Goal: Information Seeking & Learning: Learn about a topic

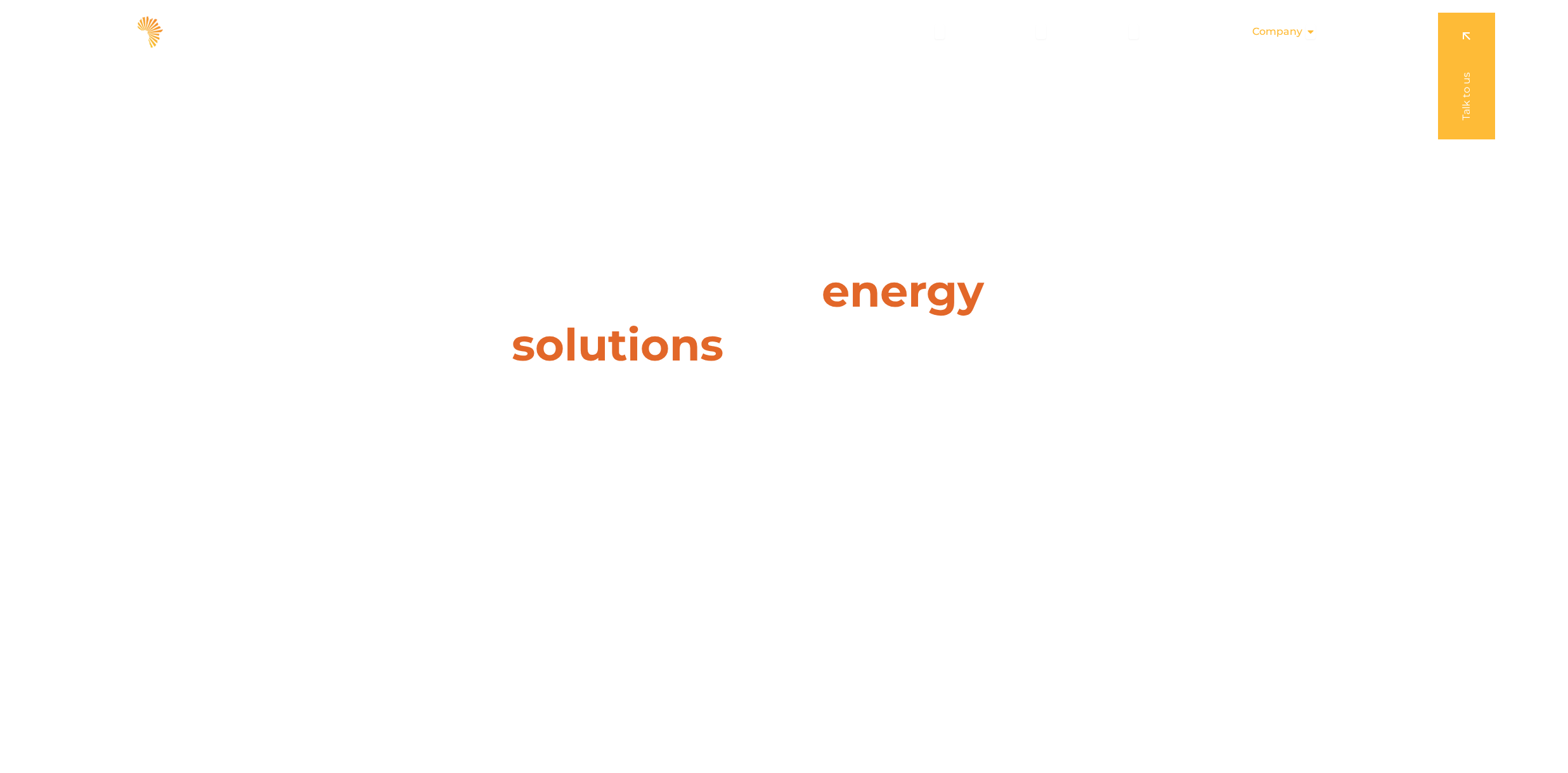
click at [1278, 32] on span "Company" at bounding box center [1277, 32] width 50 height 15
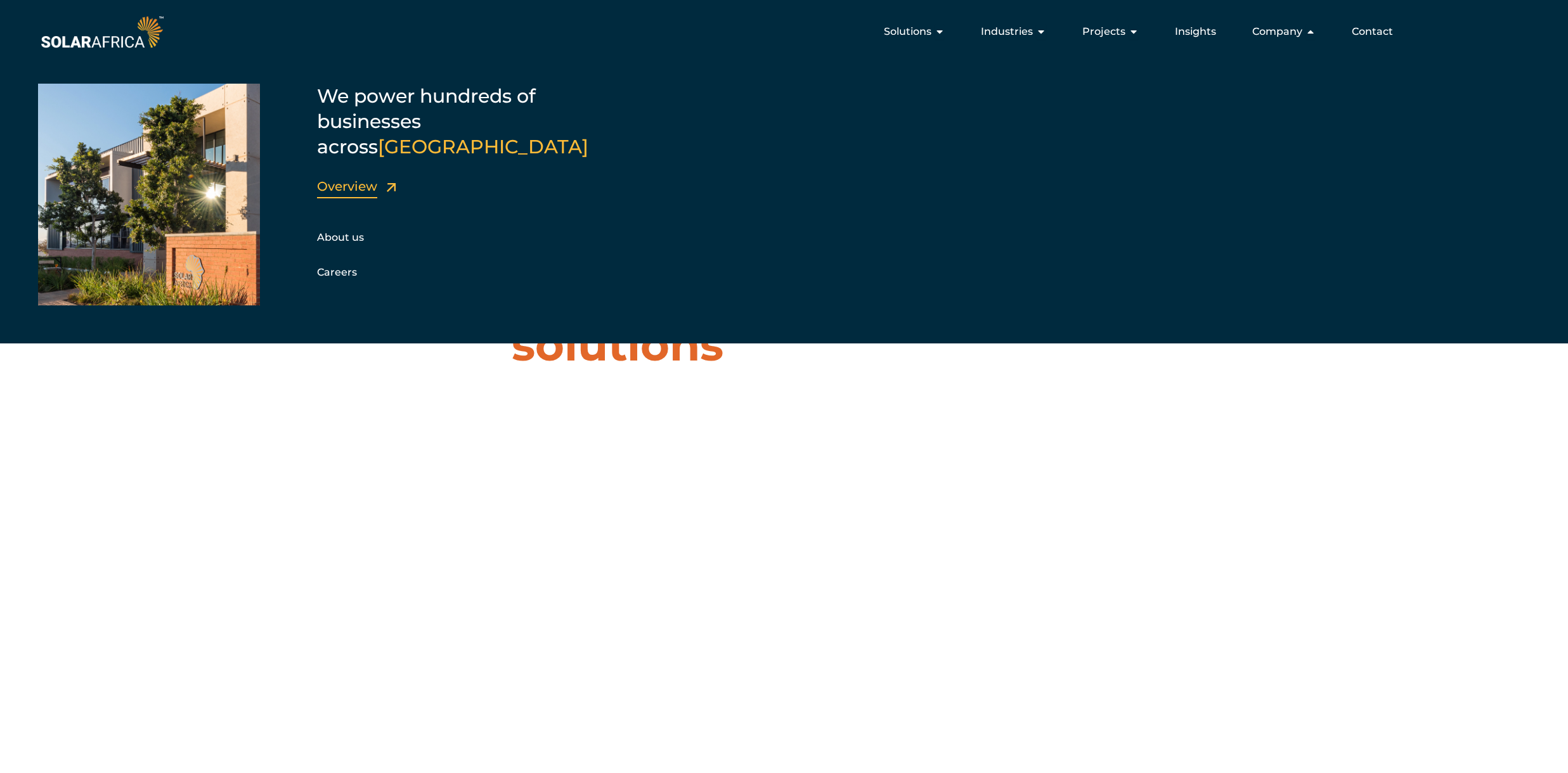
click at [337, 179] on link "Overview" at bounding box center [347, 186] width 60 height 15
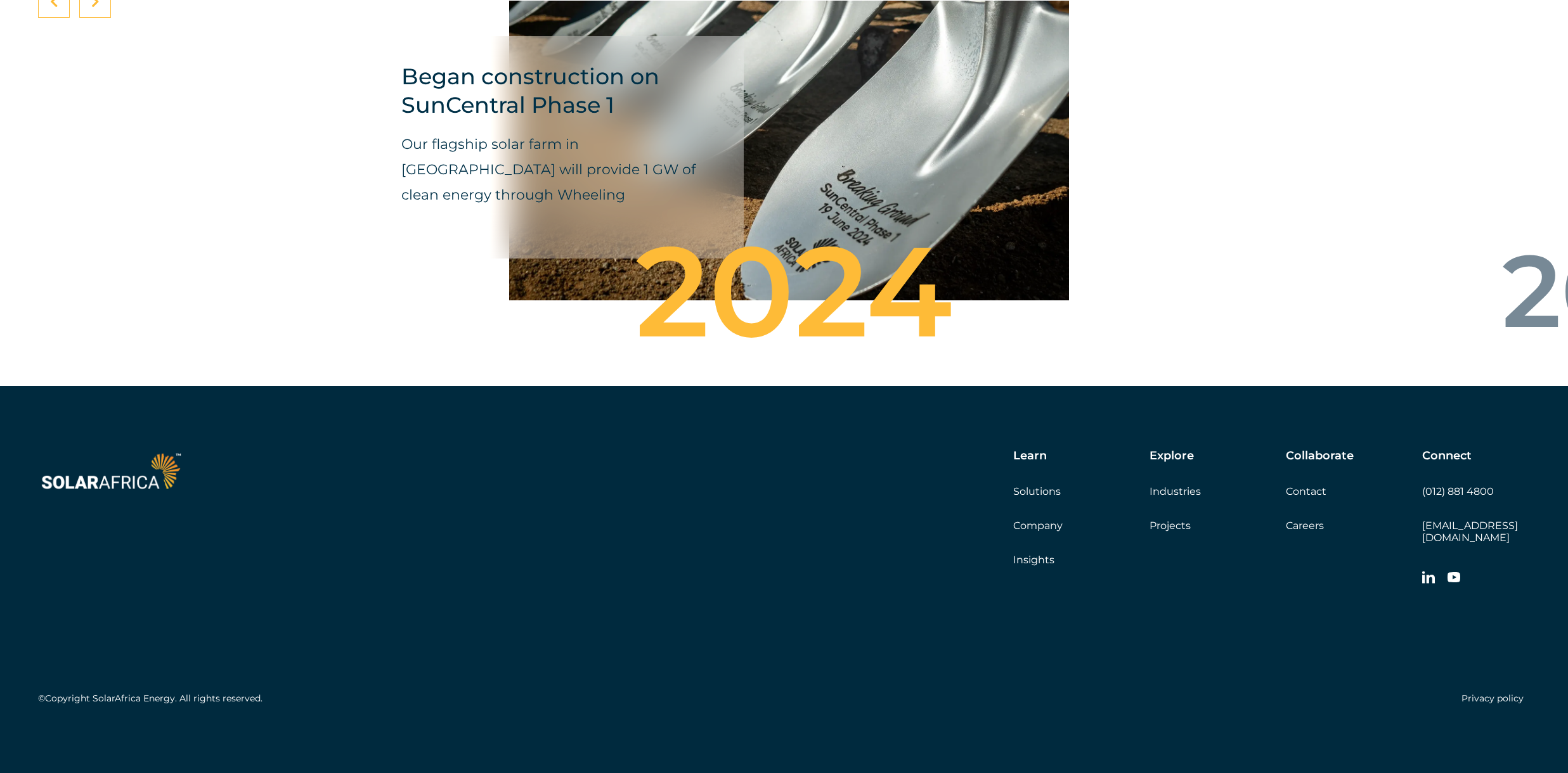
scroll to position [4414, 0]
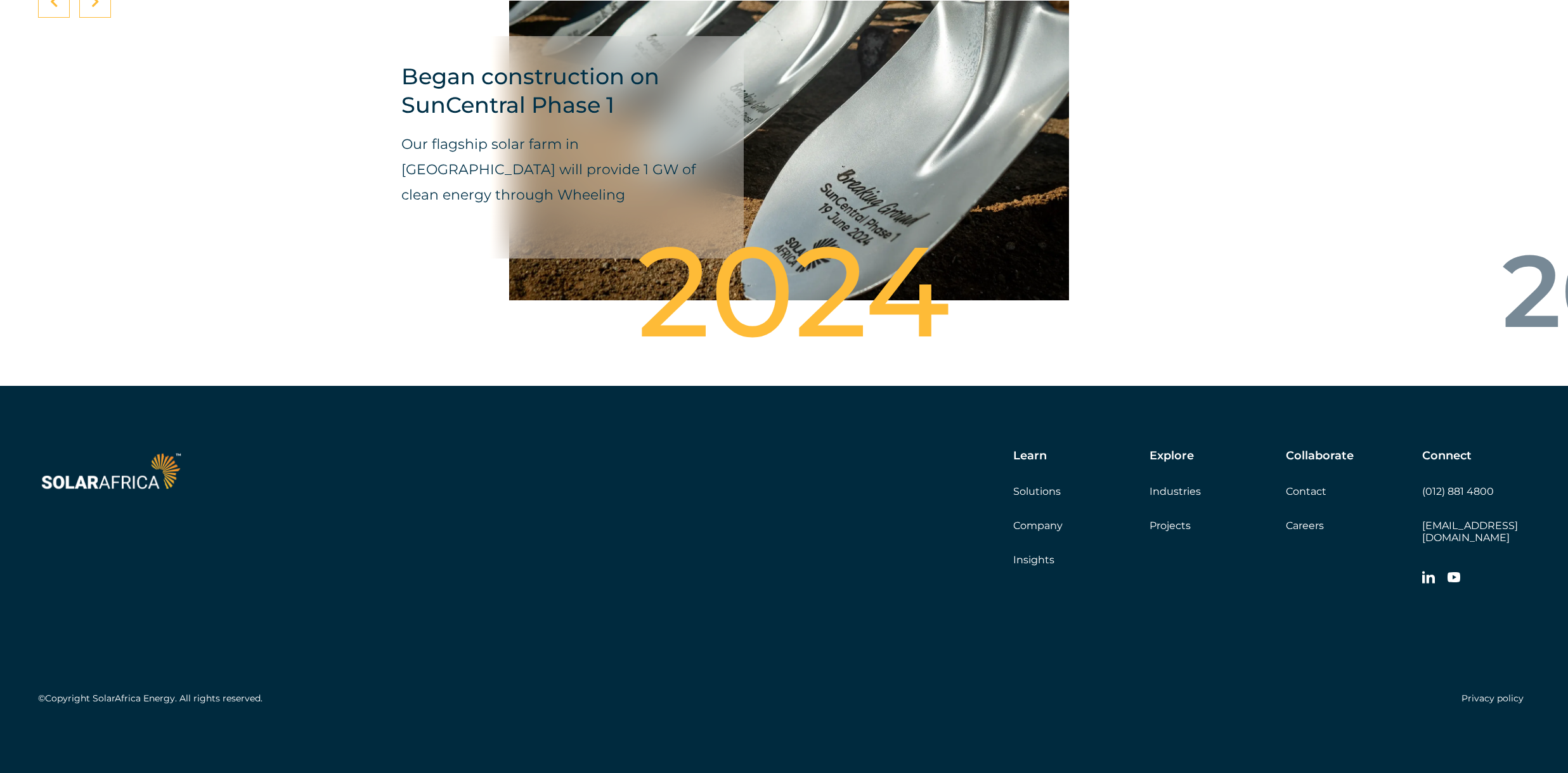
click at [738, 317] on div "2024" at bounding box center [783, 296] width 673 height 38
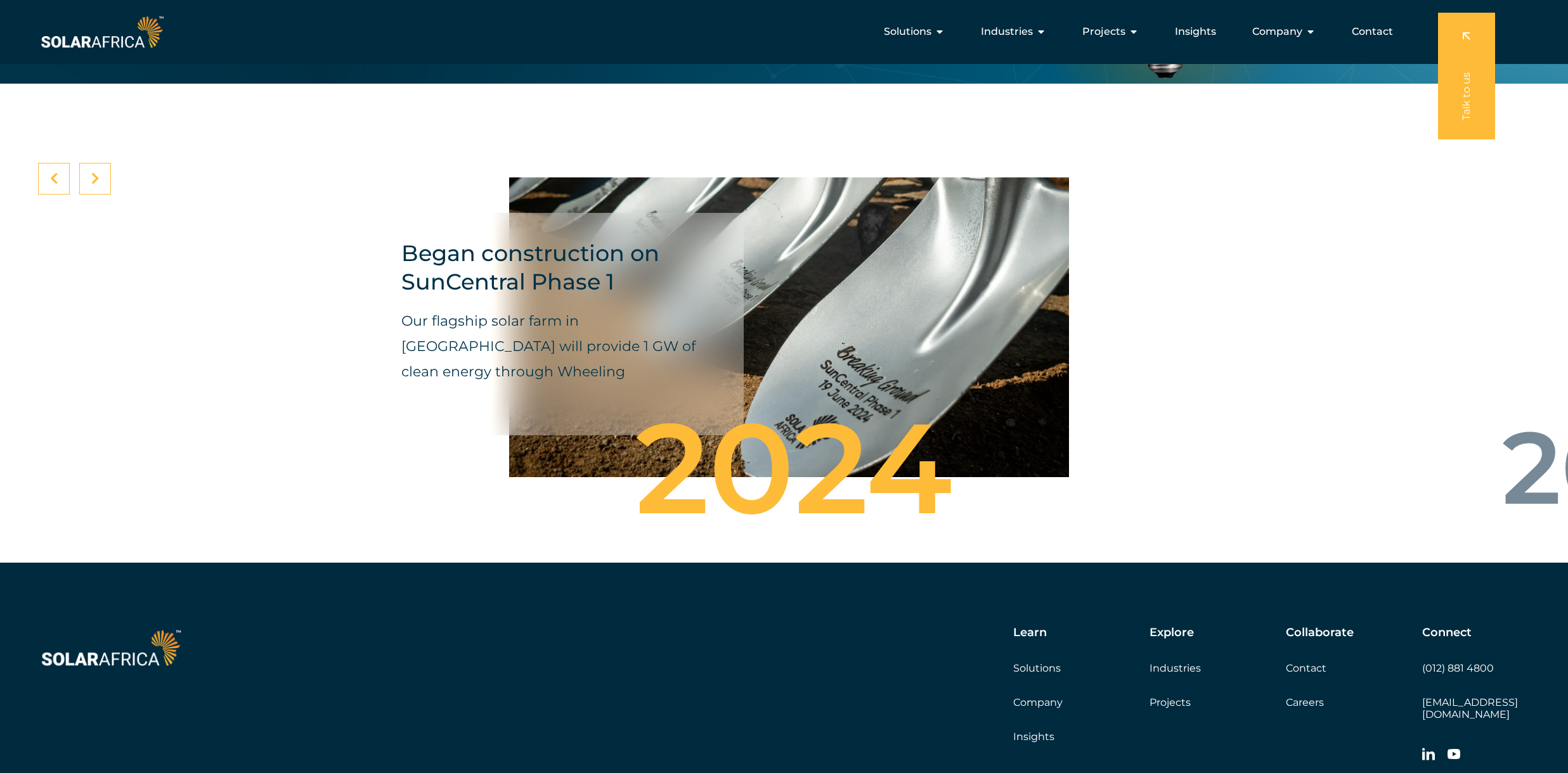
scroll to position [4227, 0]
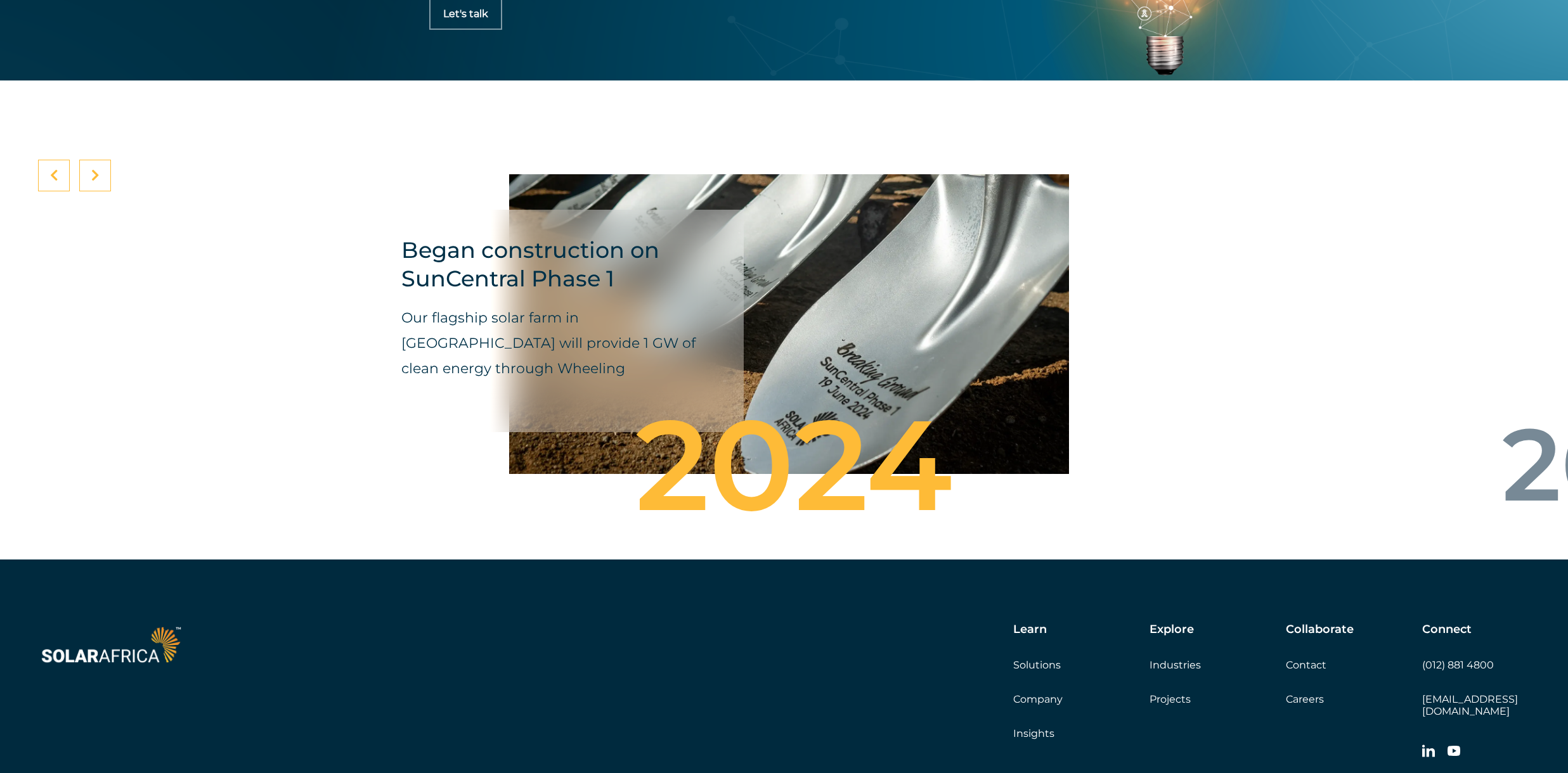
click at [57, 181] on icon at bounding box center [54, 175] width 9 height 13
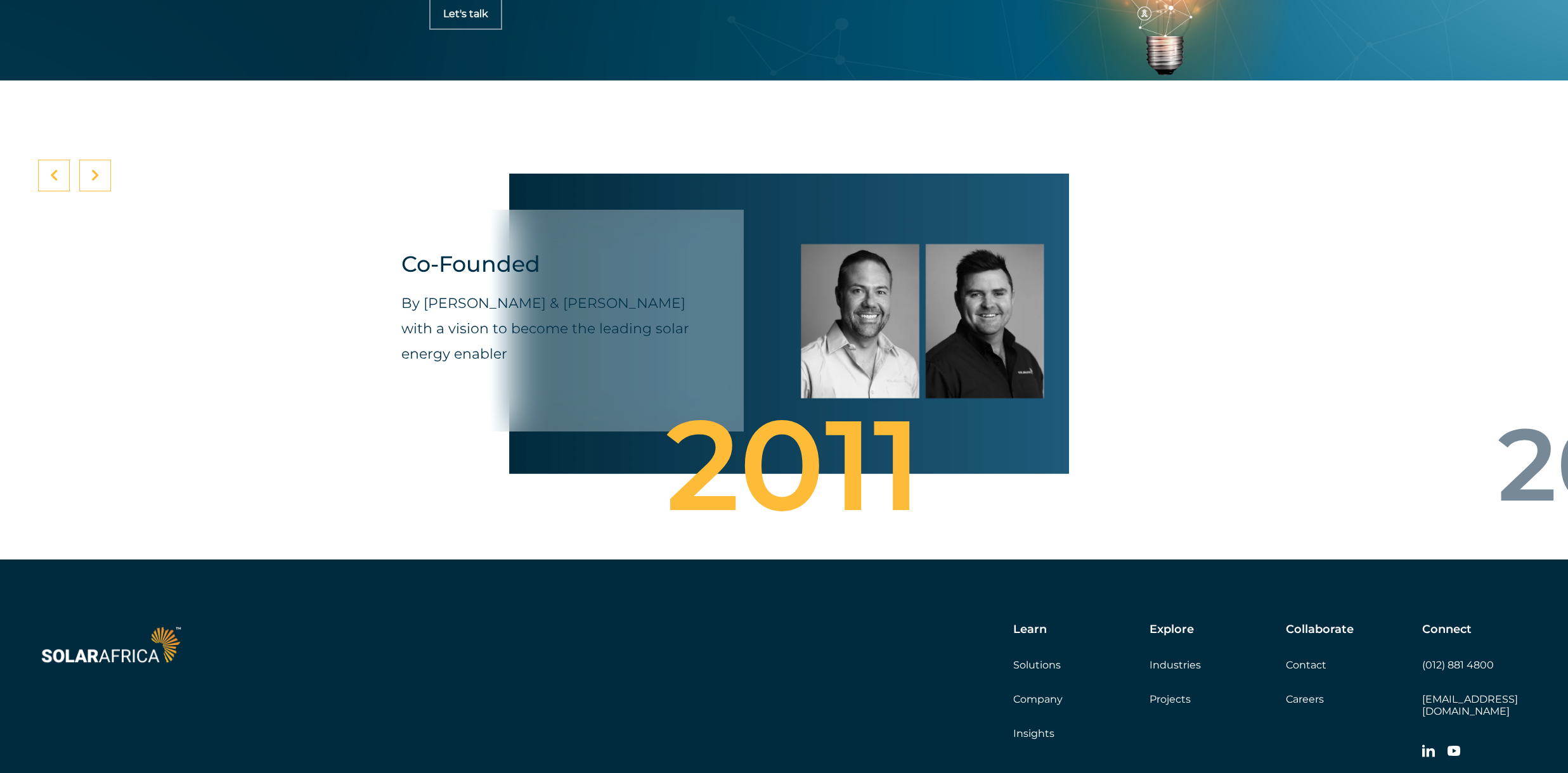
click at [104, 191] on div at bounding box center [95, 175] width 32 height 32
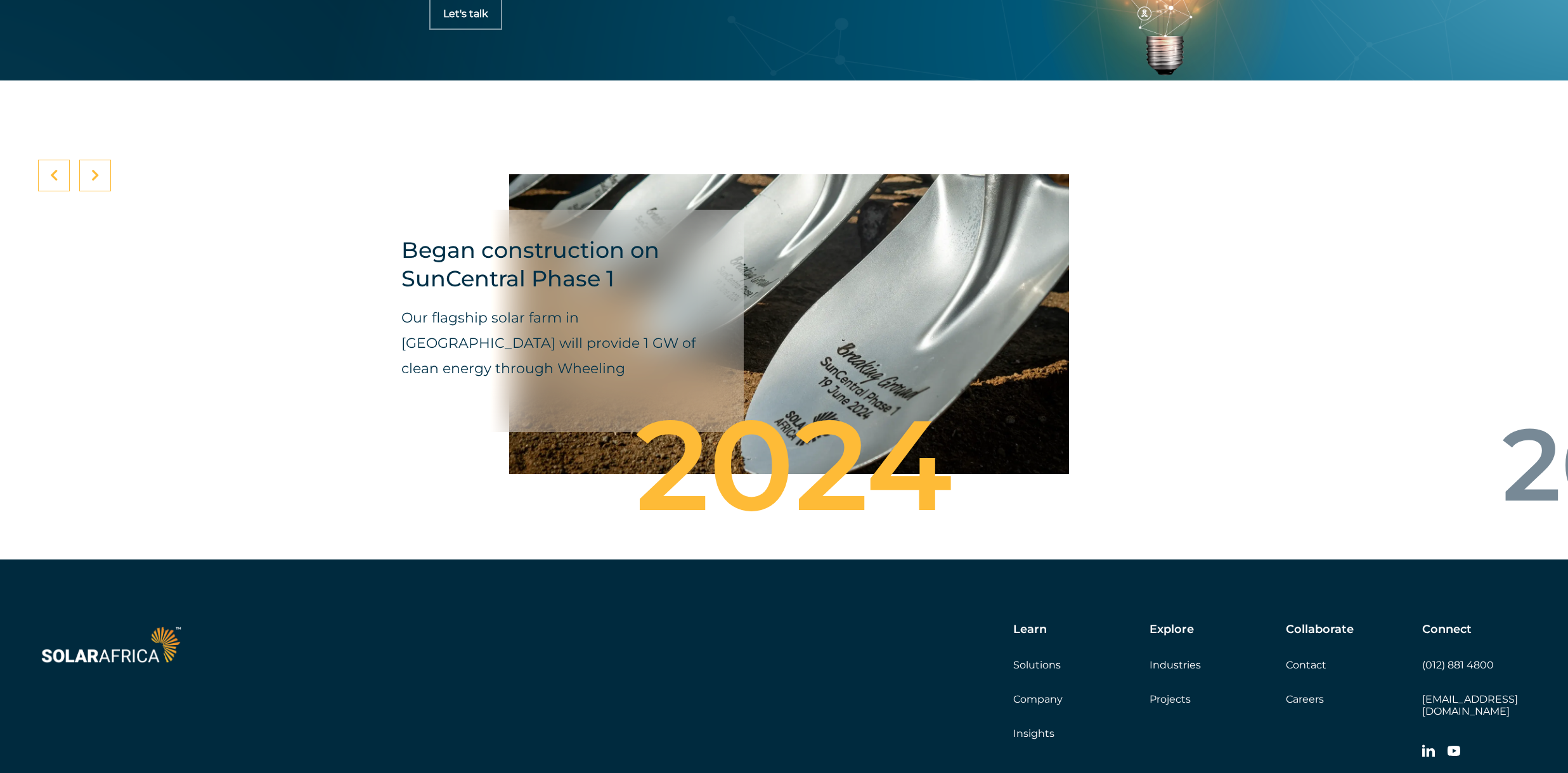
click at [104, 191] on div at bounding box center [95, 175] width 32 height 32
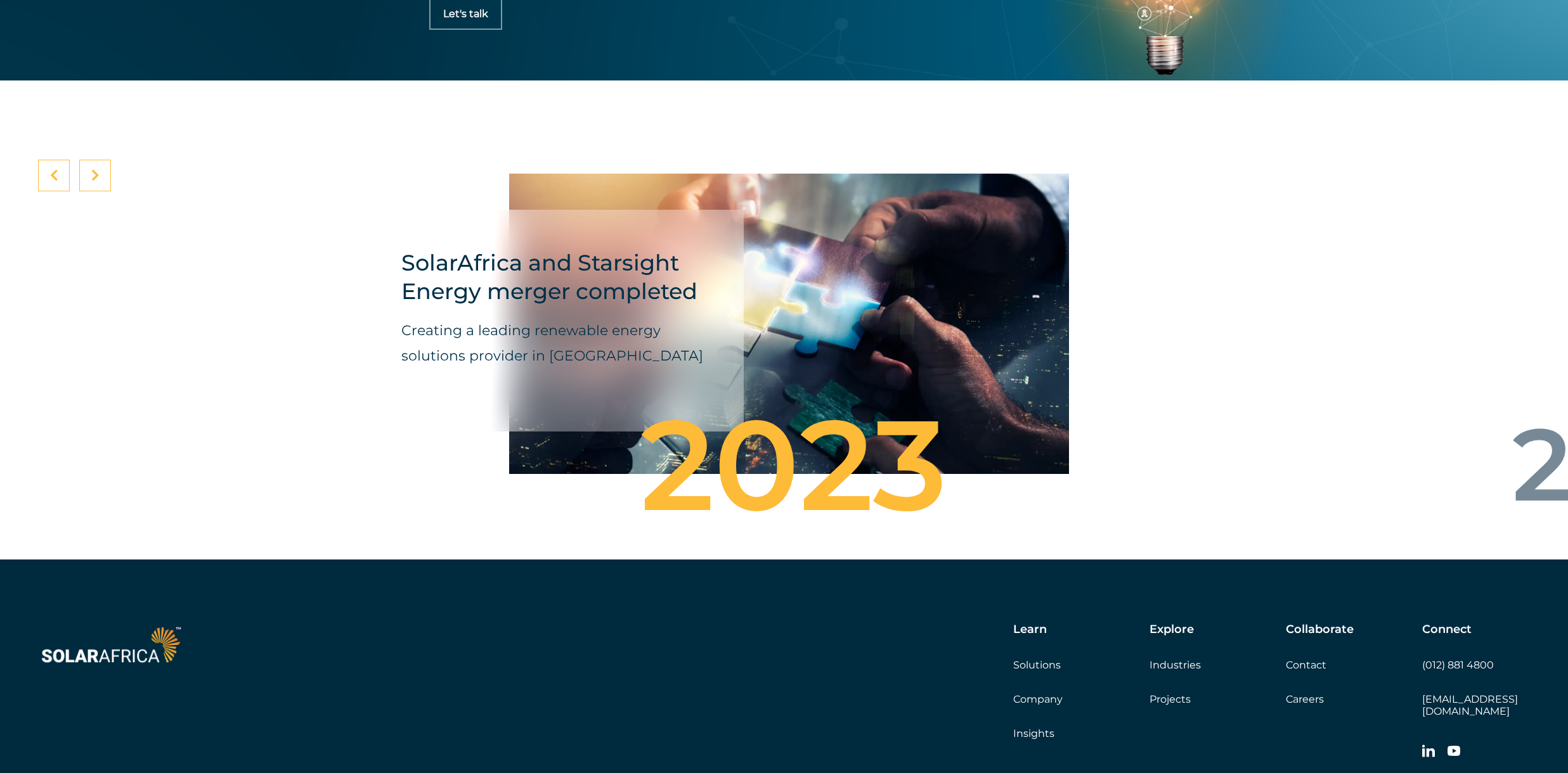
click at [104, 191] on div at bounding box center [95, 175] width 32 height 32
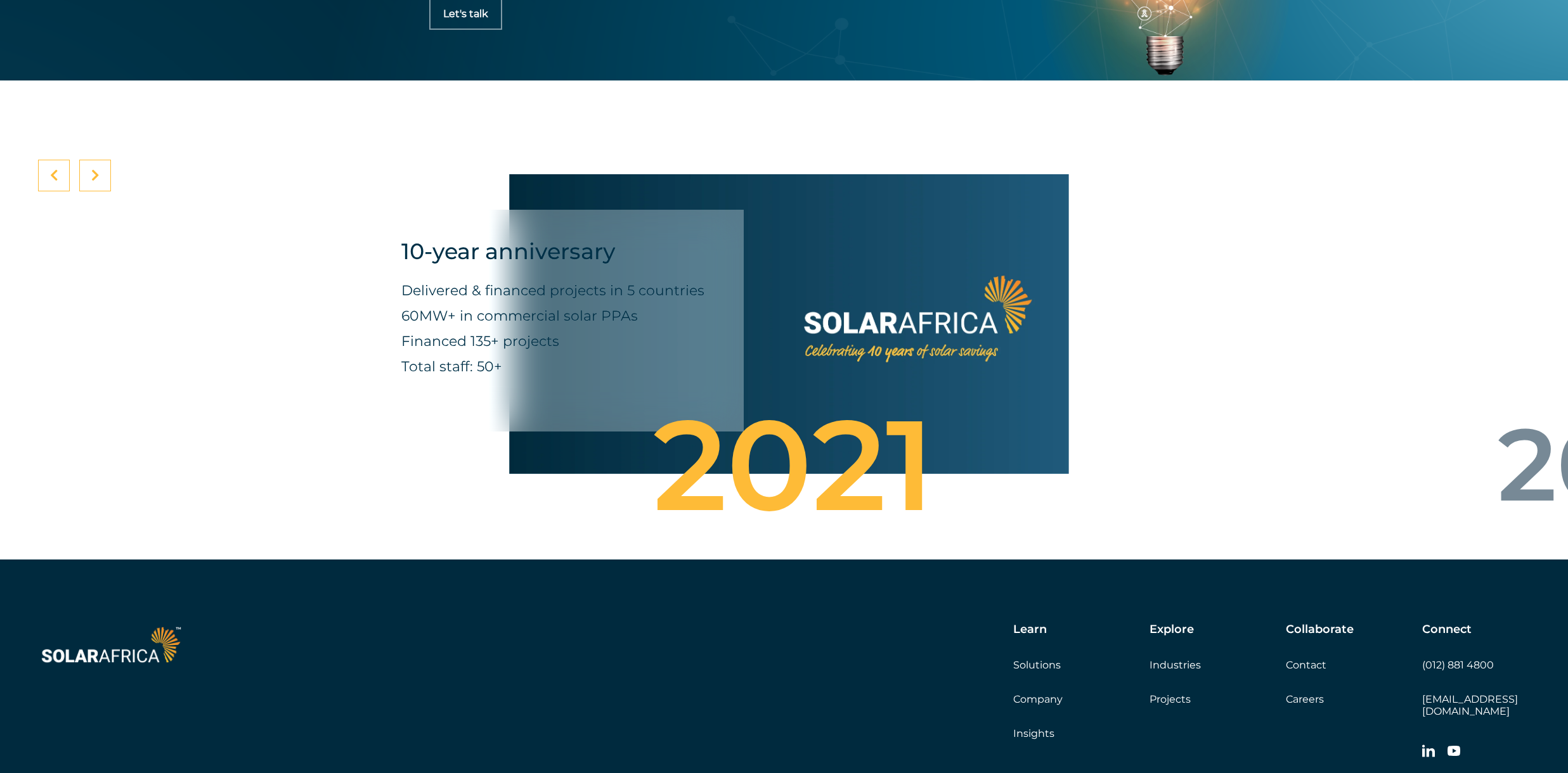
click at [104, 191] on div at bounding box center [95, 175] width 32 height 32
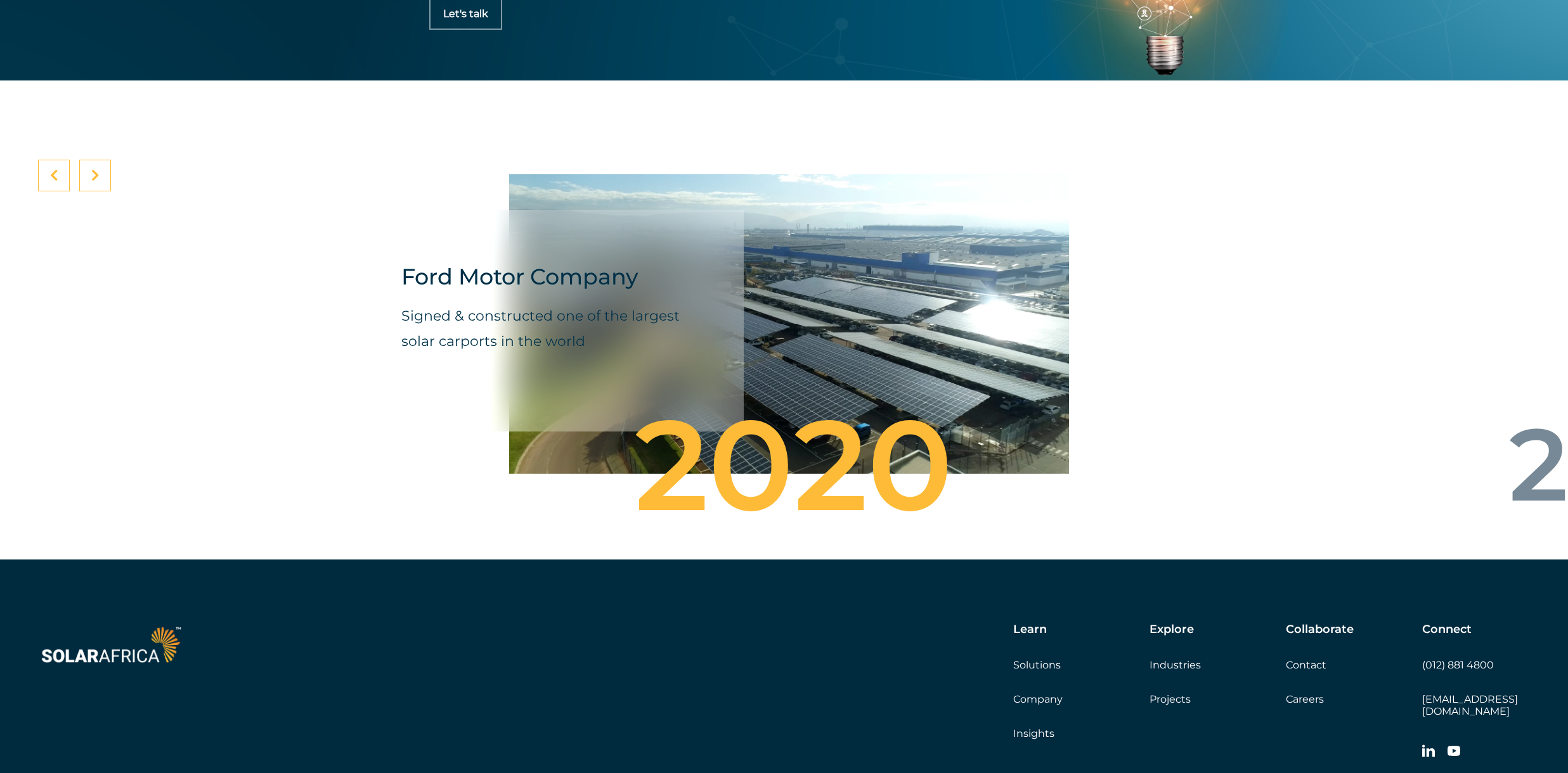
click at [104, 191] on div at bounding box center [95, 175] width 32 height 32
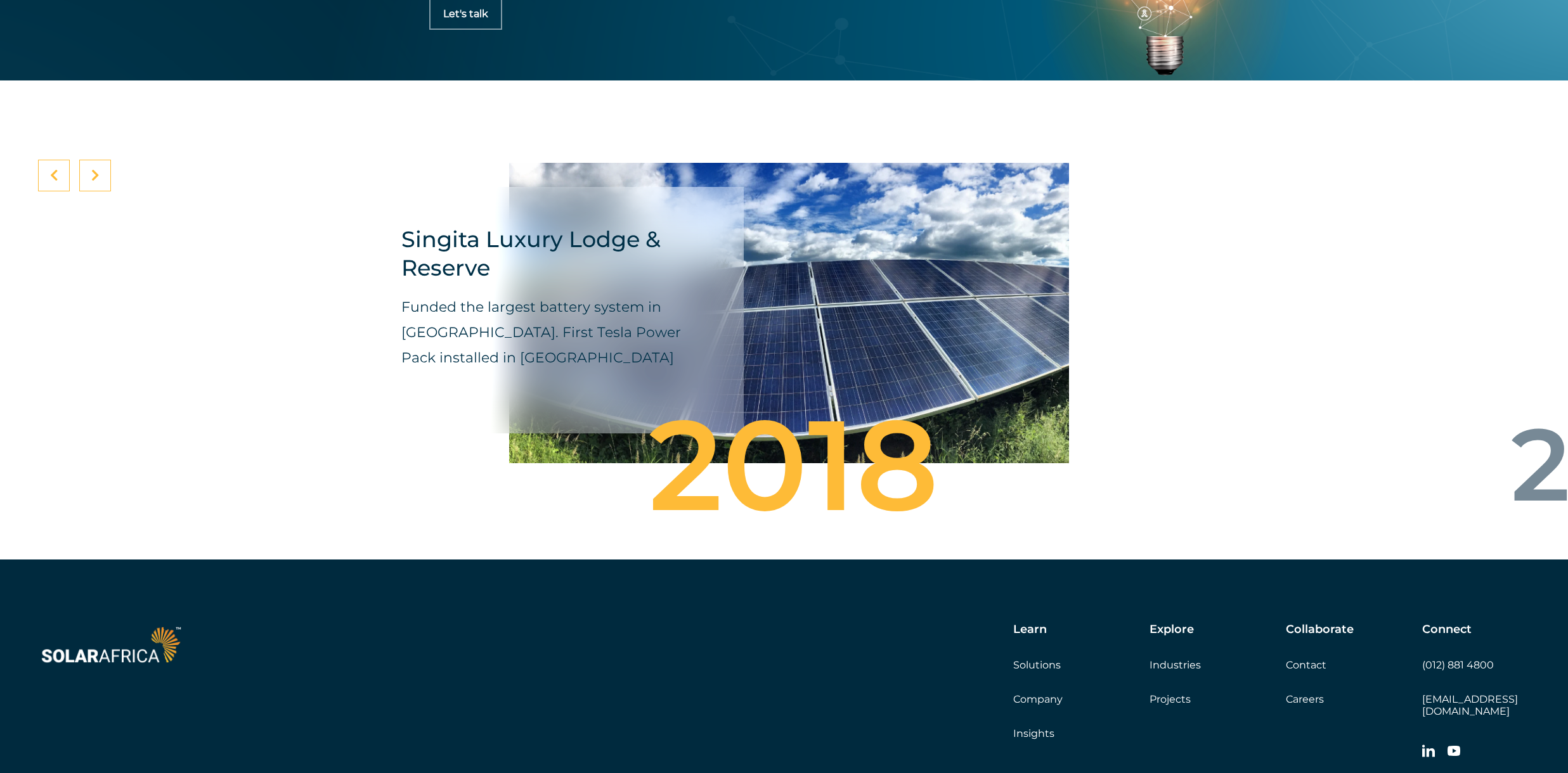
click at [65, 191] on div at bounding box center [53, 175] width 32 height 32
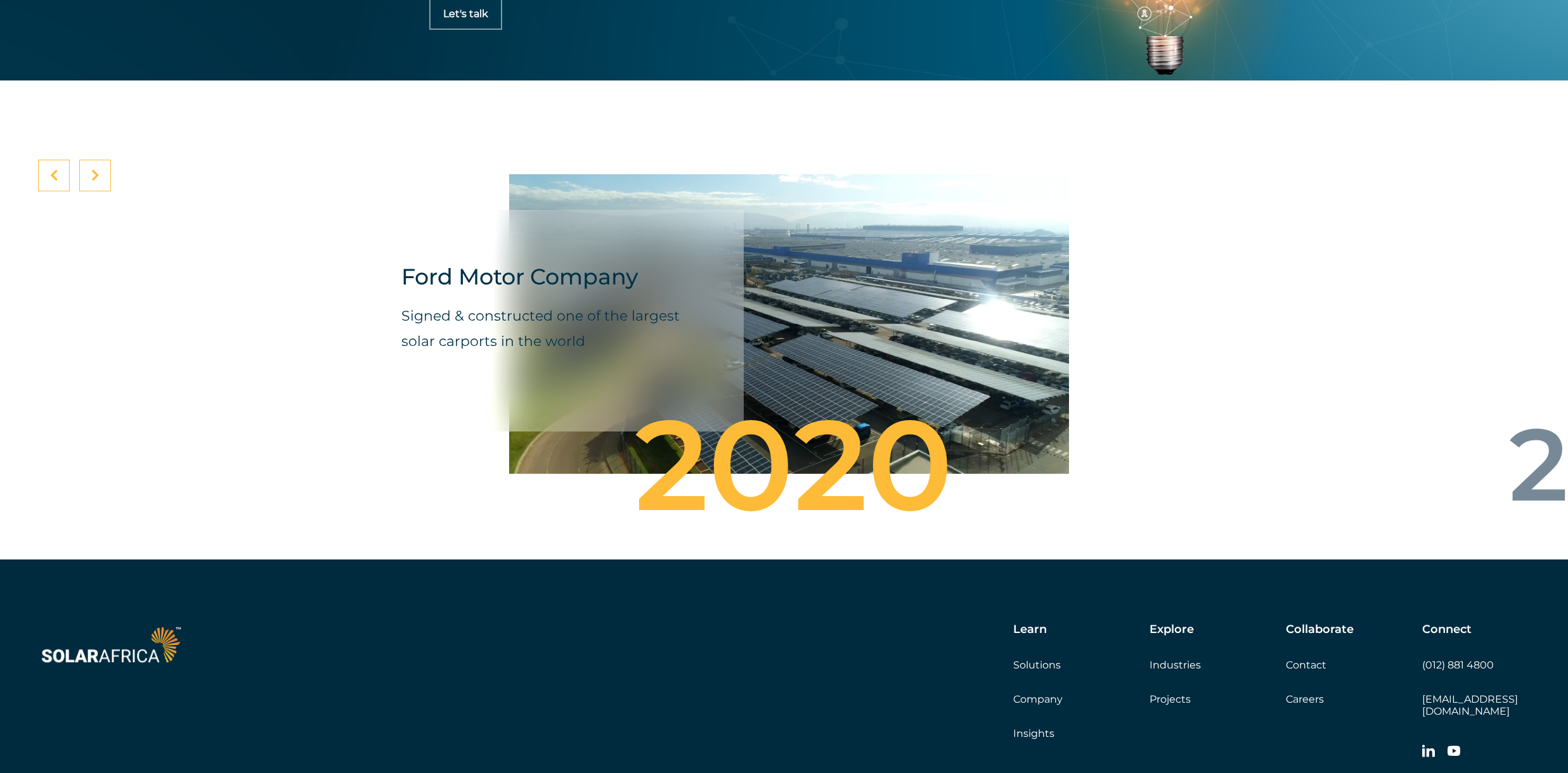
click at [97, 181] on icon at bounding box center [96, 175] width 9 height 13
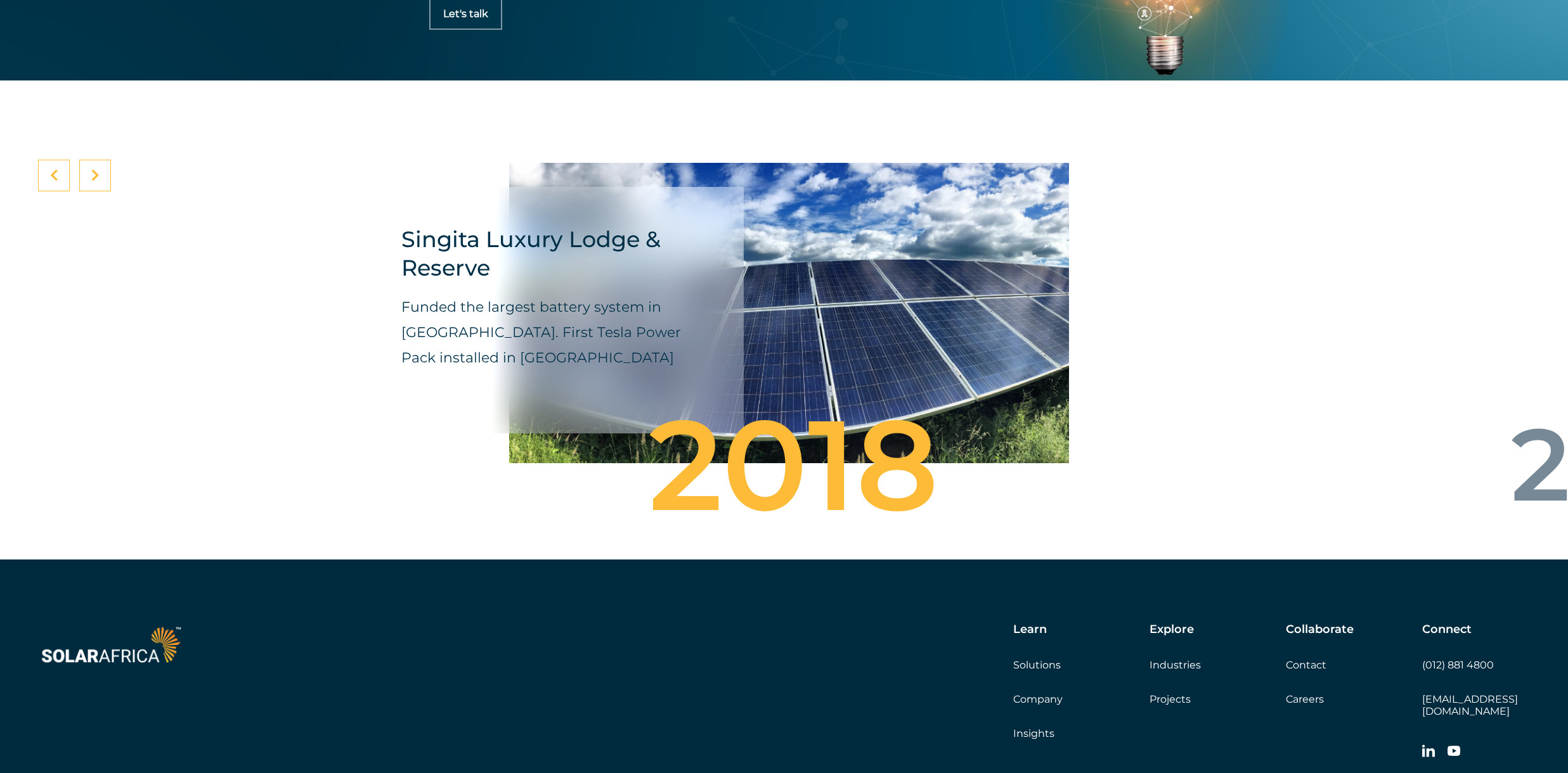
click at [97, 181] on icon at bounding box center [96, 175] width 9 height 13
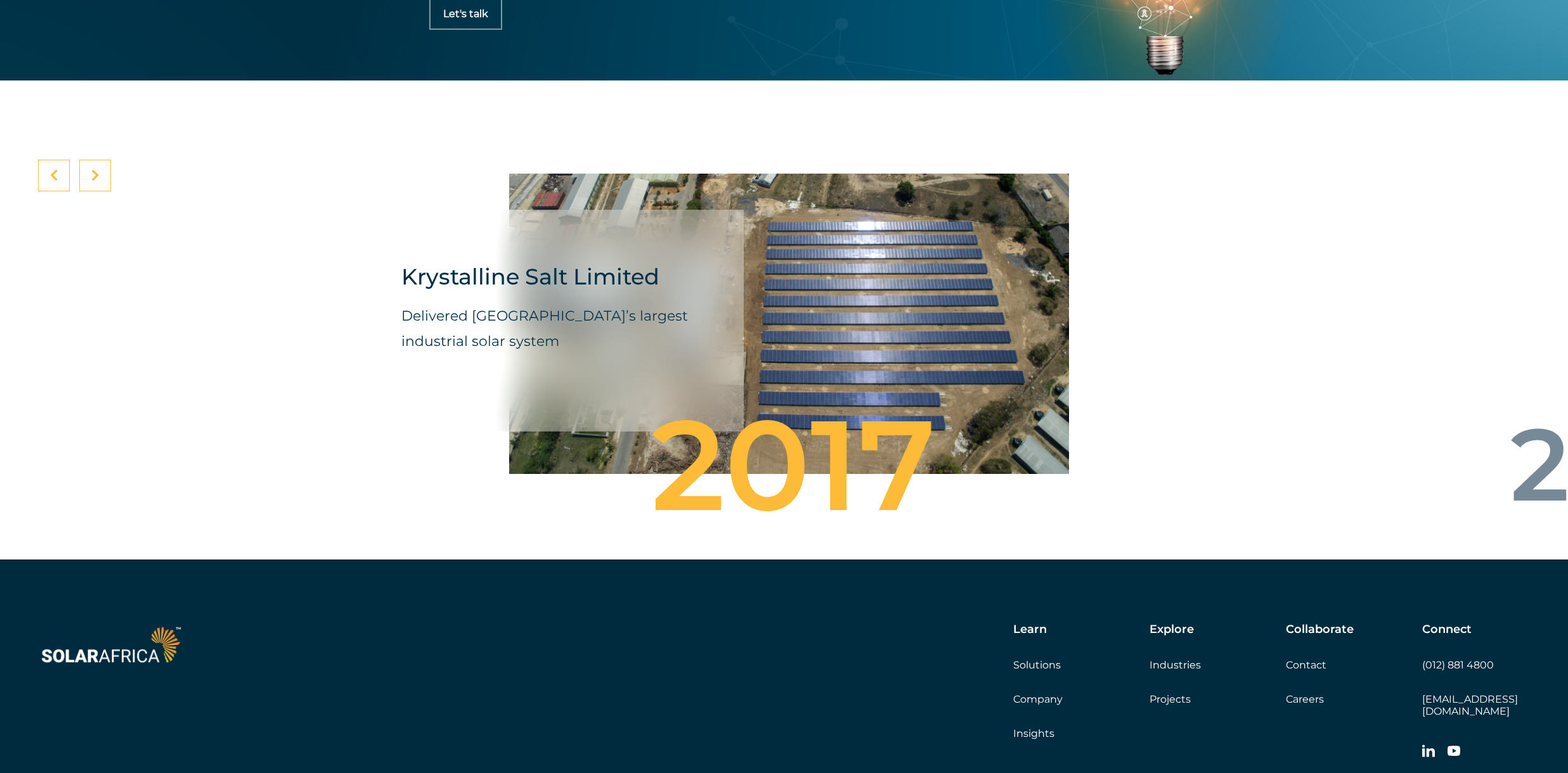
click at [97, 181] on icon at bounding box center [96, 175] width 9 height 13
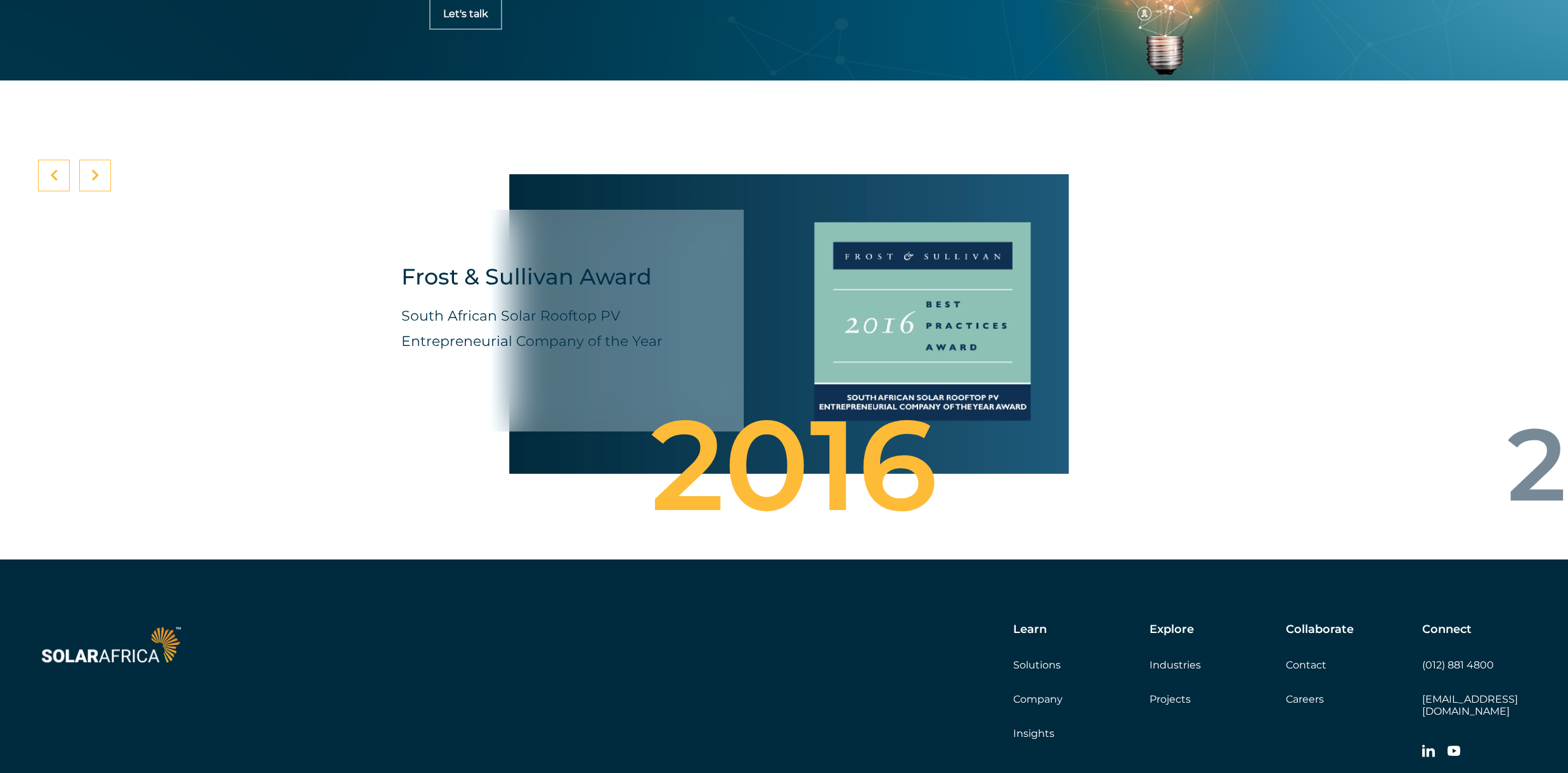
click at [97, 181] on icon at bounding box center [96, 175] width 9 height 13
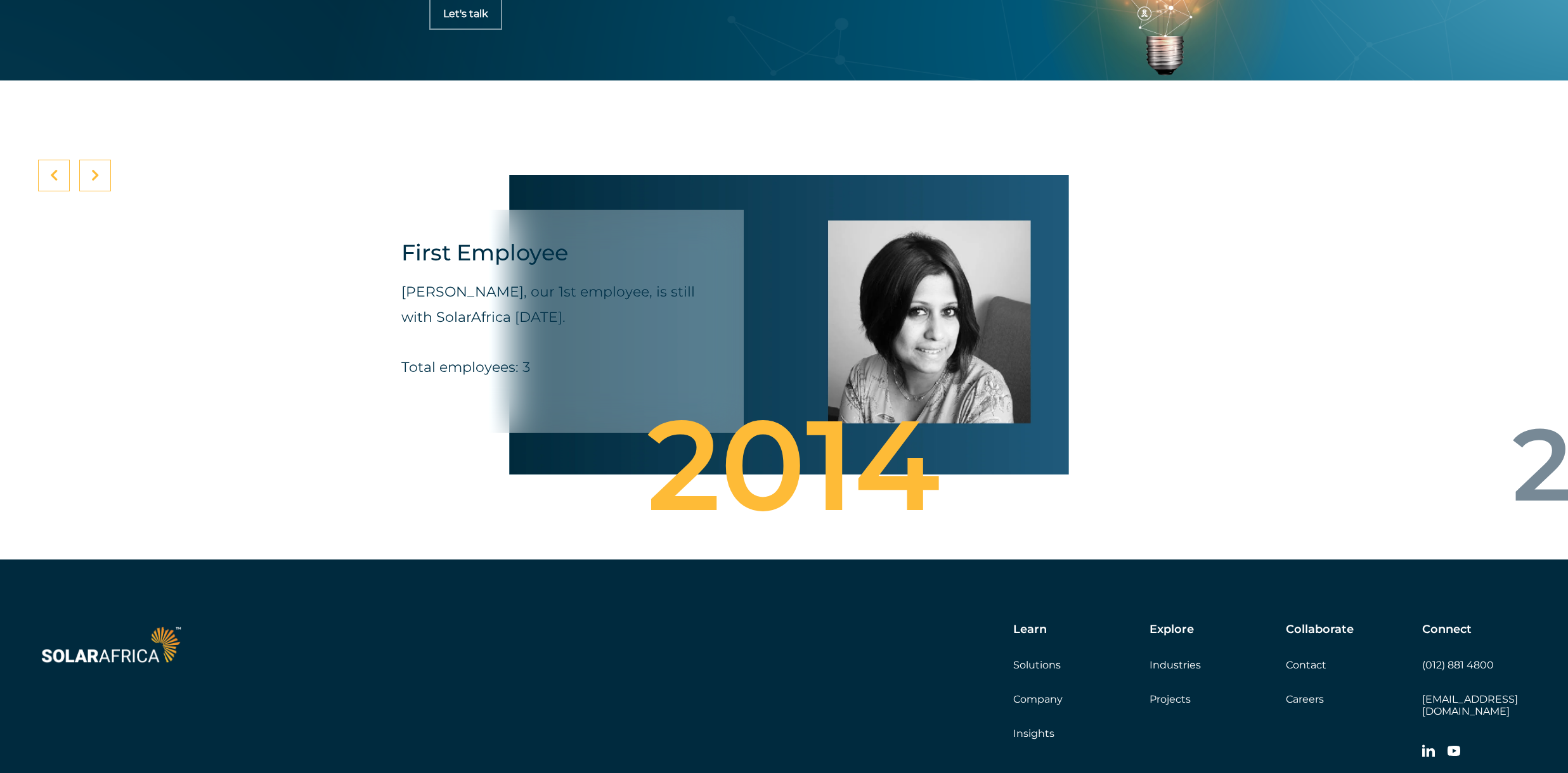
click at [97, 181] on icon at bounding box center [96, 175] width 9 height 13
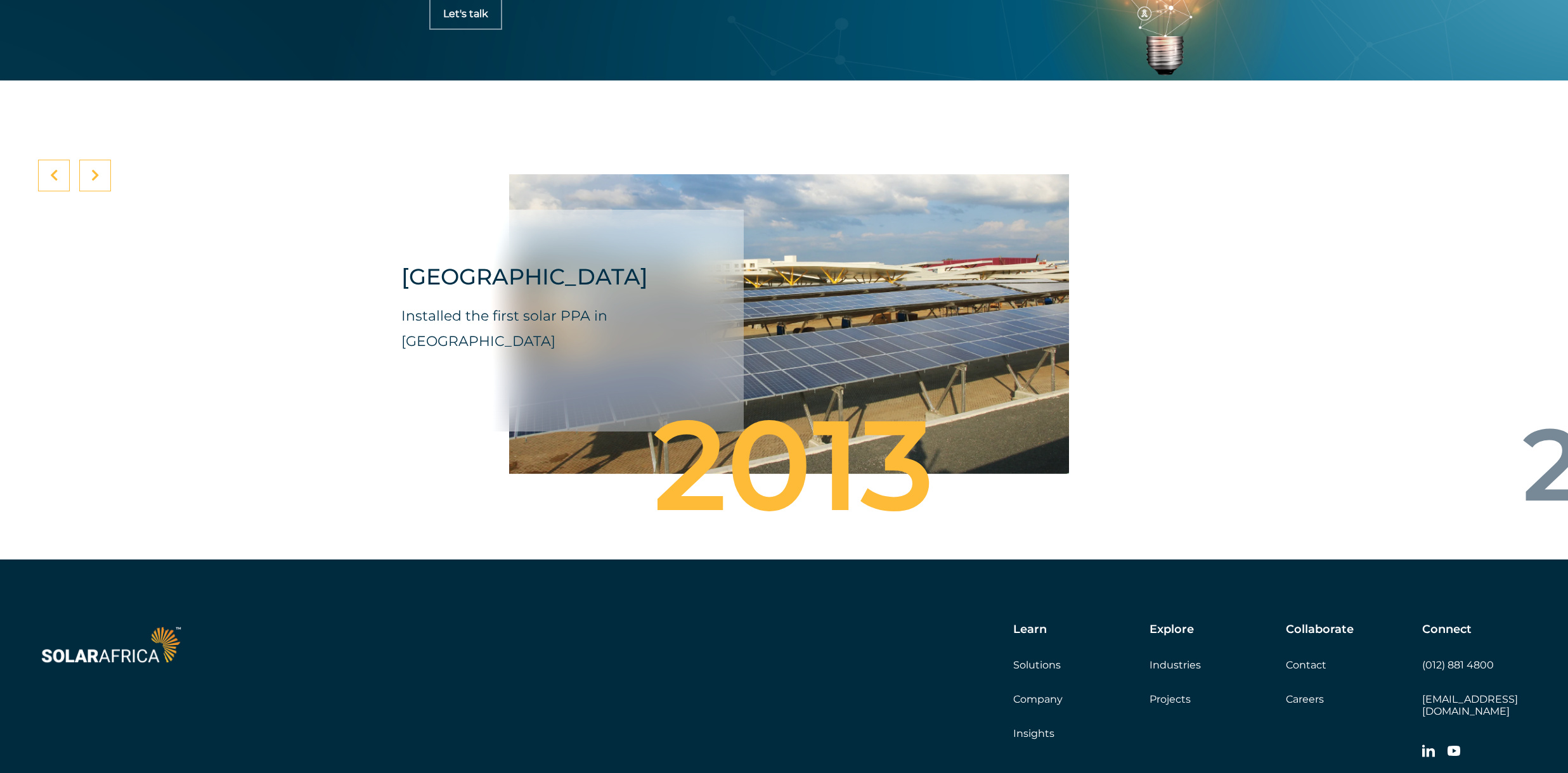
click at [71, 191] on div at bounding box center [73, 175] width 72 height 32
click at [66, 191] on div at bounding box center [53, 175] width 32 height 32
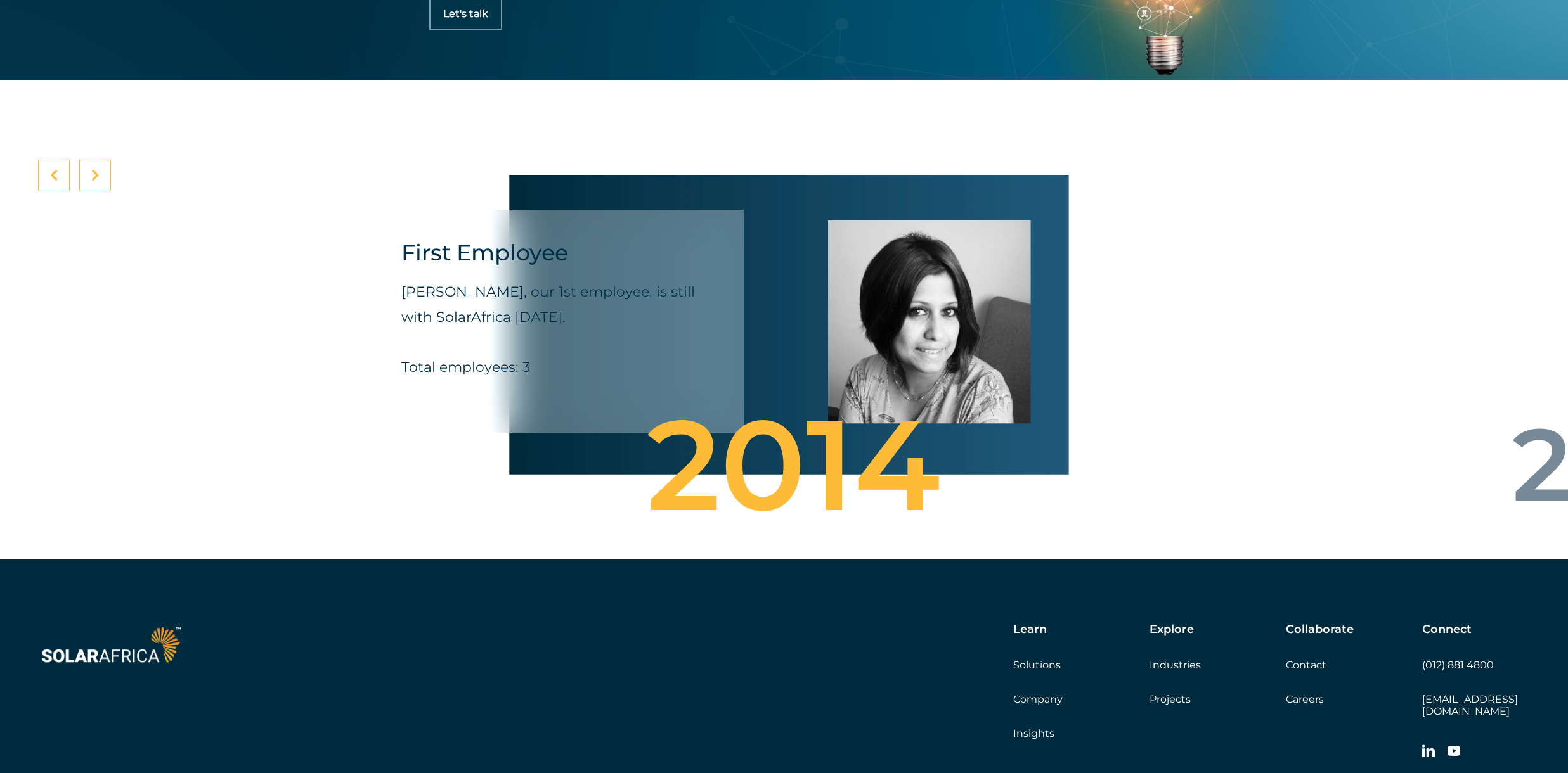
click at [97, 181] on icon at bounding box center [96, 175] width 9 height 13
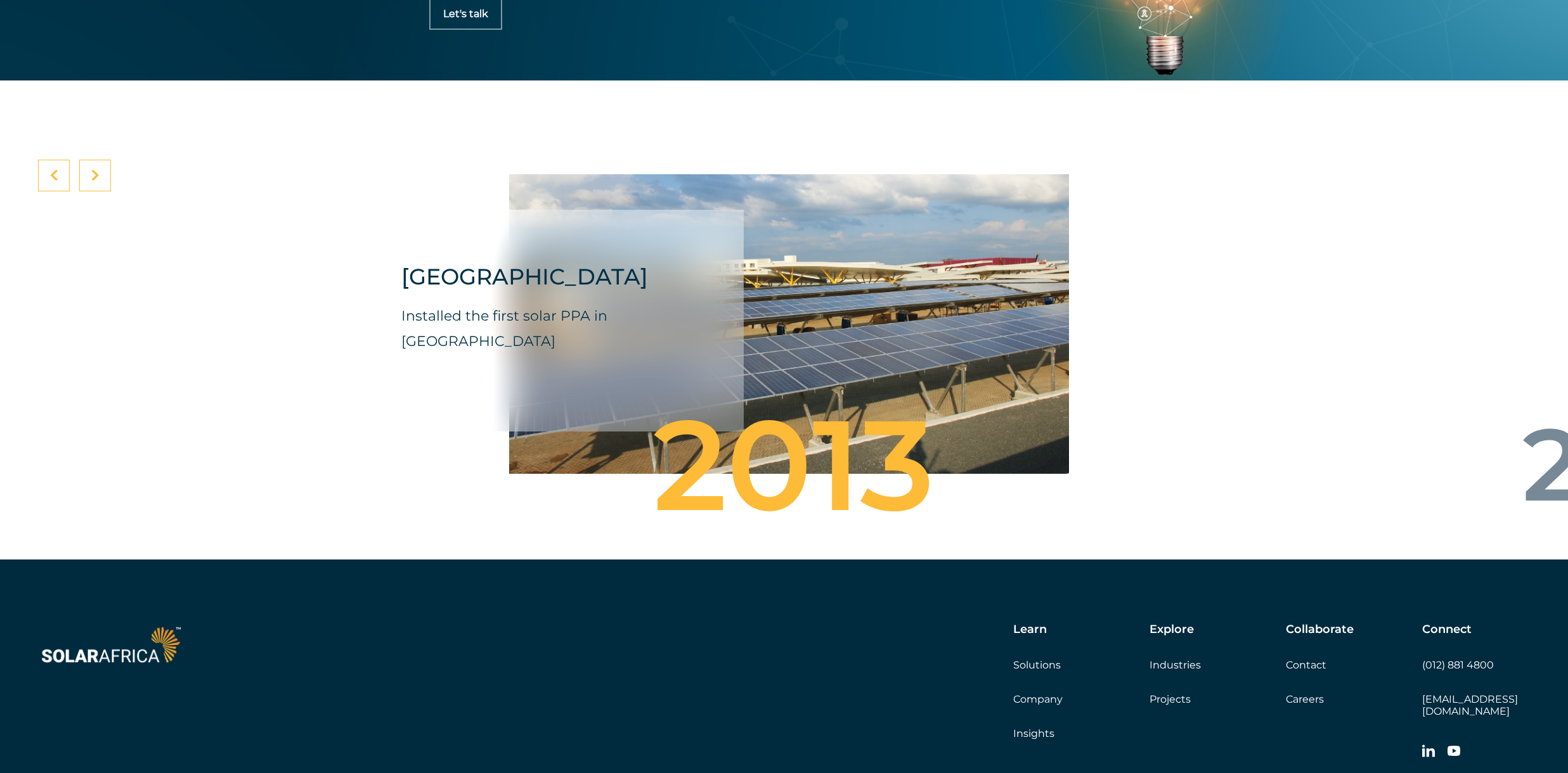
click at [97, 181] on icon at bounding box center [96, 175] width 9 height 13
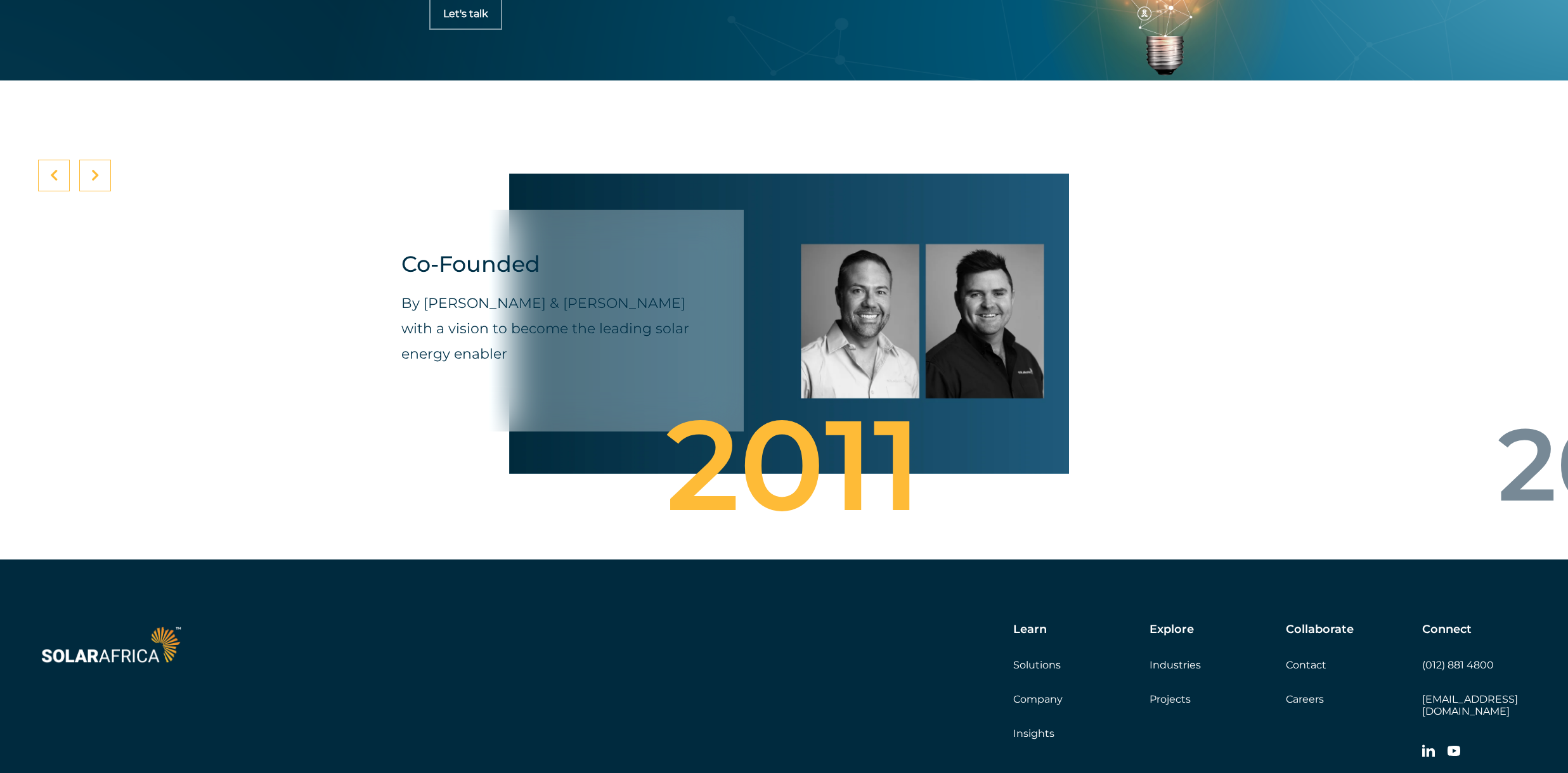
click at [97, 181] on icon at bounding box center [96, 175] width 9 height 13
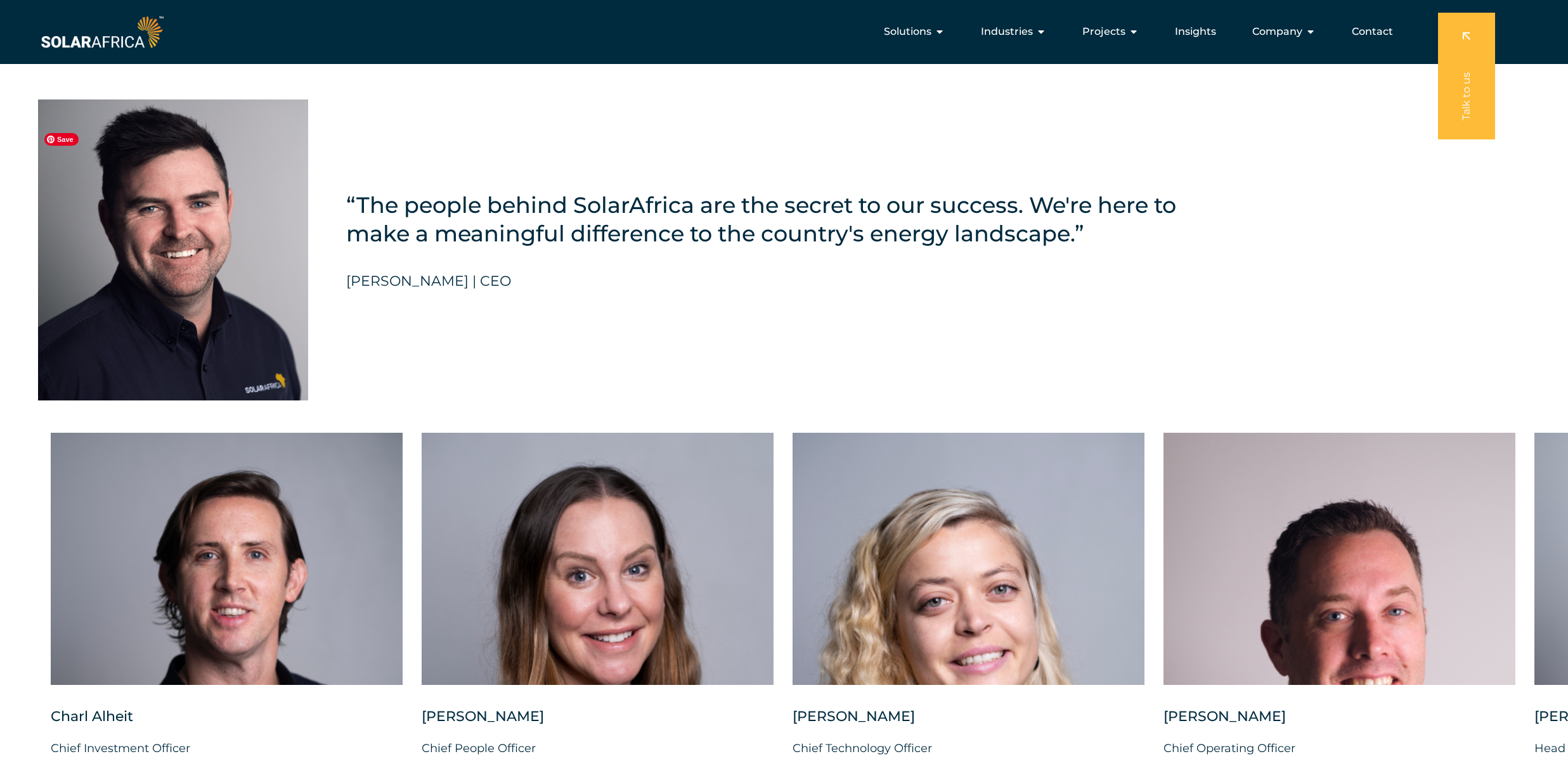
scroll to position [2976, 0]
